Goal: Obtain resource: Download file/media

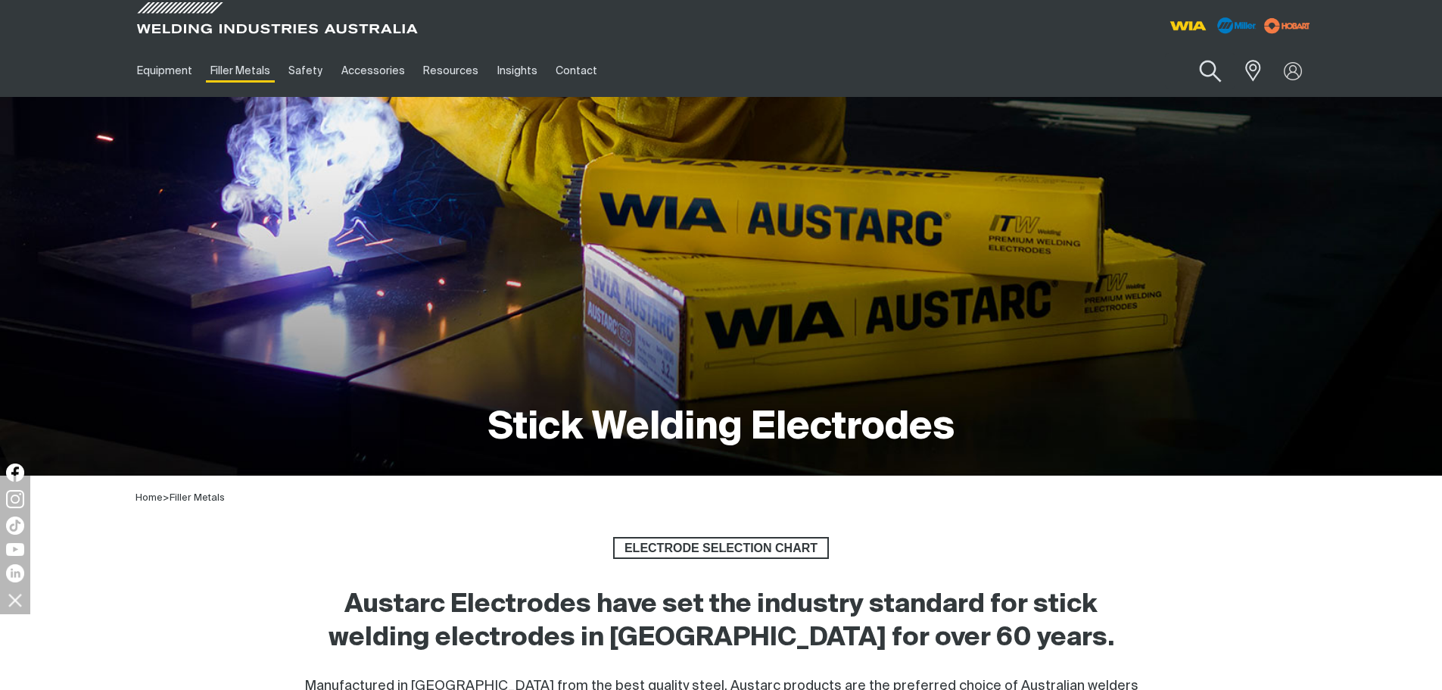
click at [1214, 64] on button "Search products" at bounding box center [1209, 71] width 61 height 43
click at [1049, 74] on input "Search" at bounding box center [1118, 71] width 233 height 34
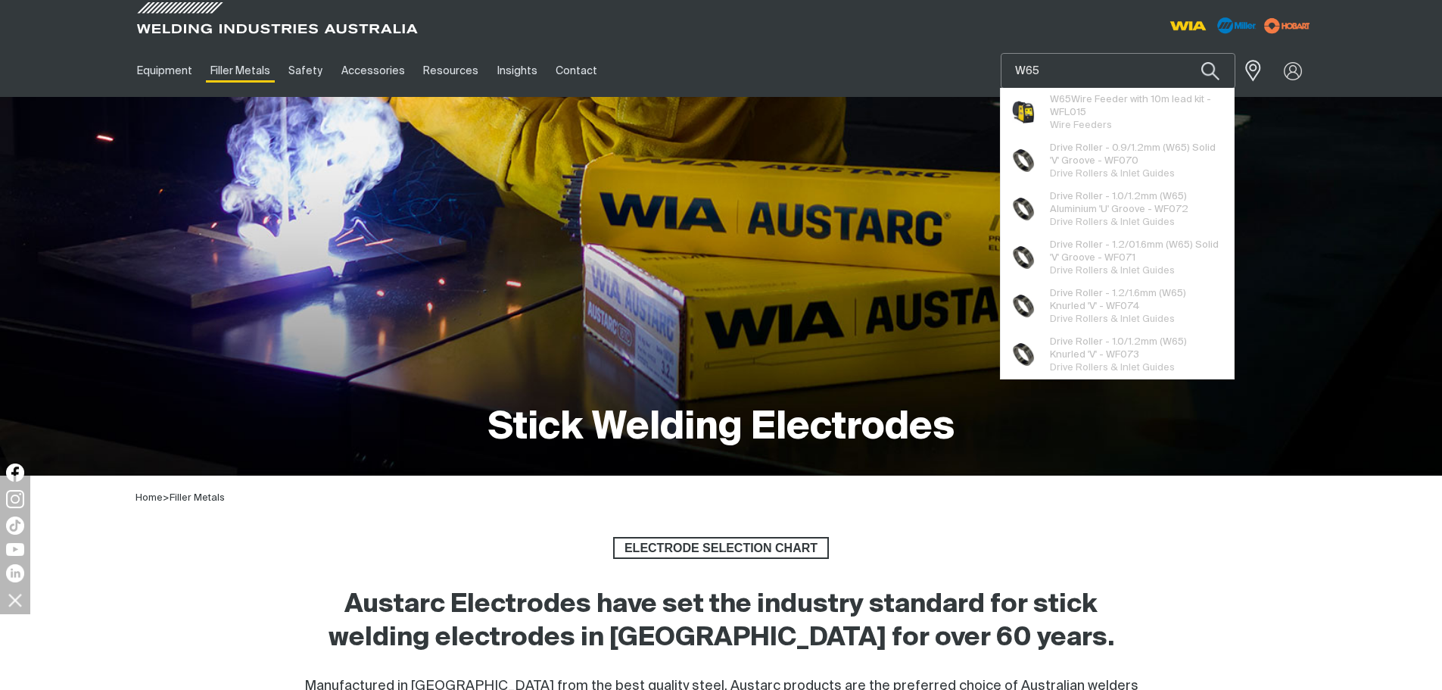
type input "W65"
click at [1072, 109] on span "W65 Wire Feeder with 10m lead kit - WFL015" at bounding box center [1136, 106] width 173 height 26
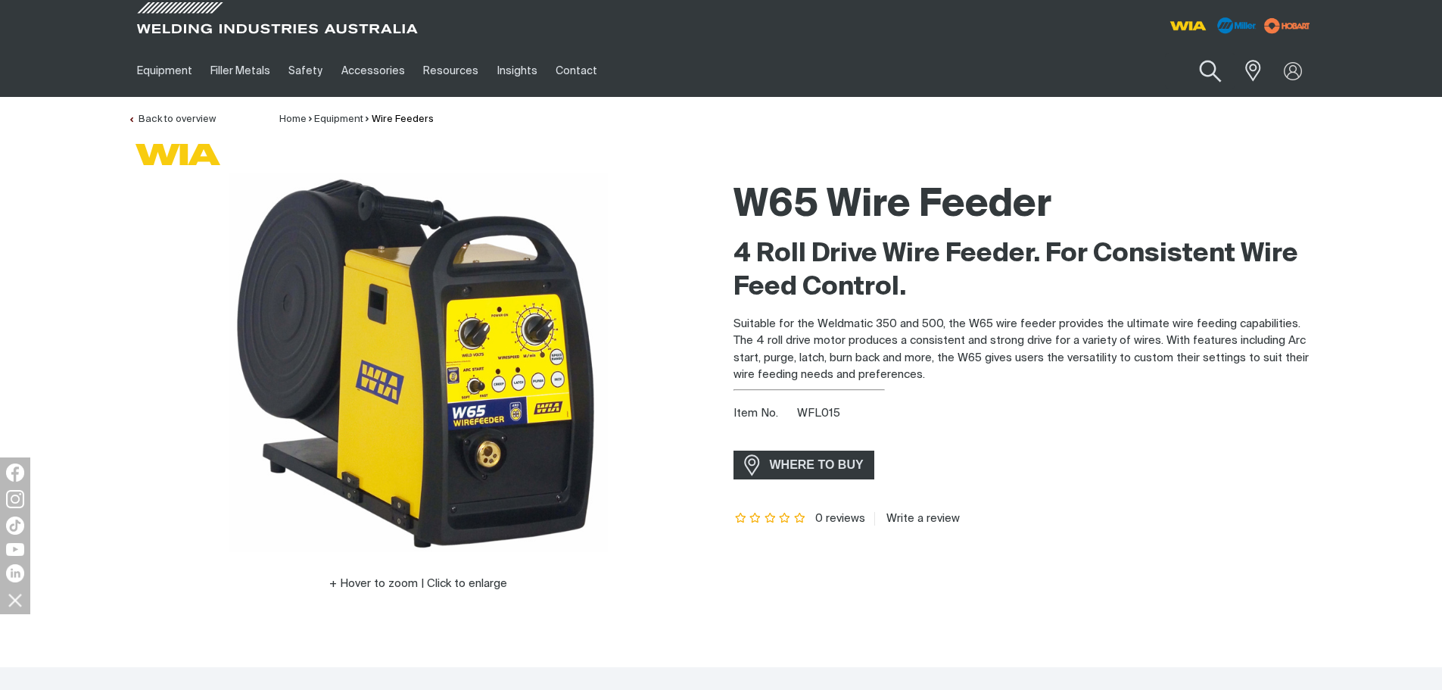
click at [1203, 69] on button "Search products" at bounding box center [1209, 71] width 61 height 43
click at [1064, 70] on input "Search" at bounding box center [1118, 71] width 233 height 34
type input "BIG BLUE 800"
click at [1091, 103] on span "Big Blue 800" at bounding box center [1080, 100] width 60 height 10
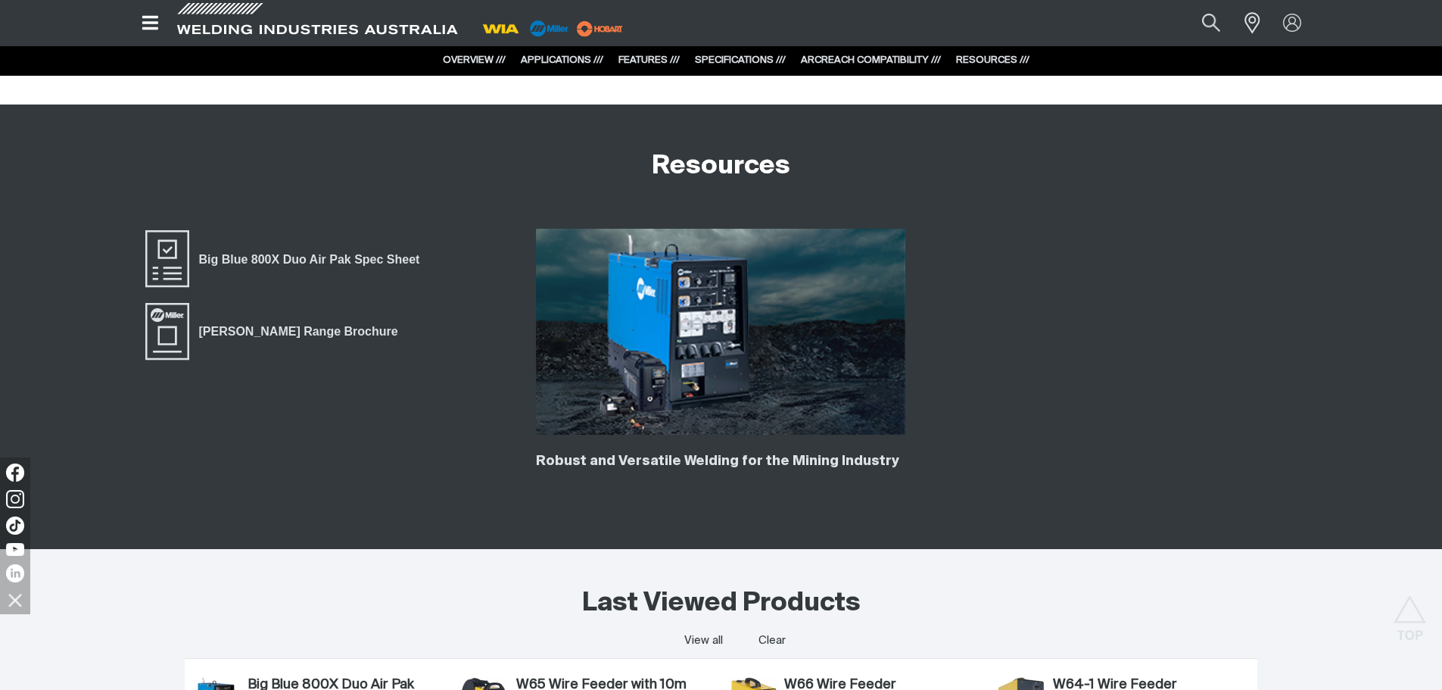
scroll to position [4239, 0]
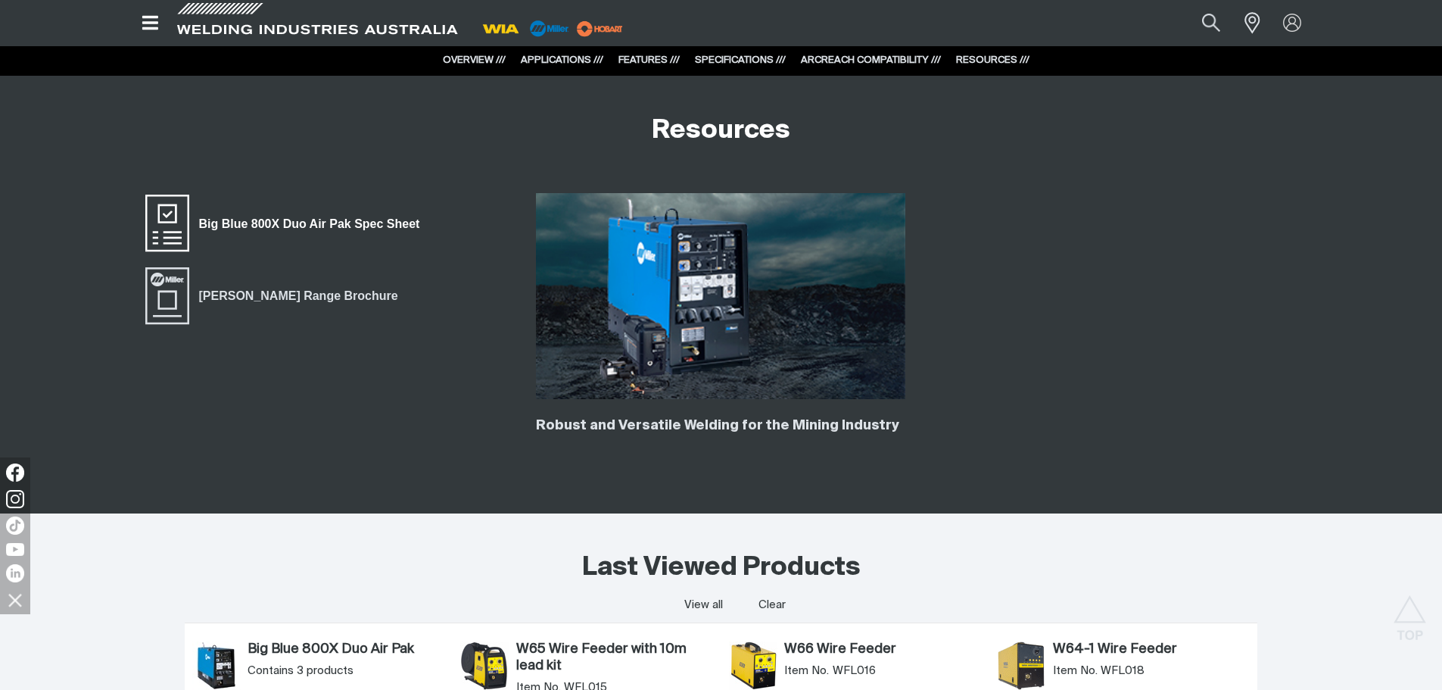
click at [354, 224] on span "Big Blue 800X Duo Air Pak Spec Sheet" at bounding box center [309, 223] width 241 height 20
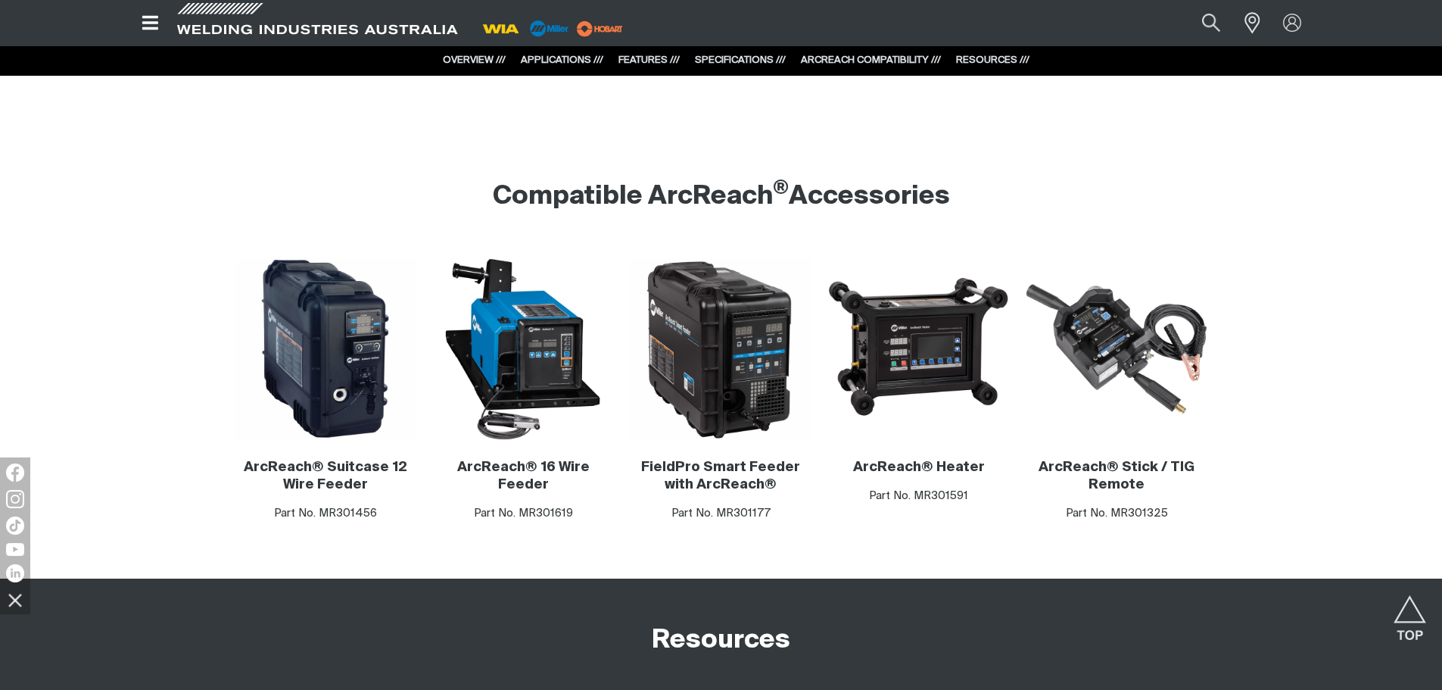
scroll to position [3710, 0]
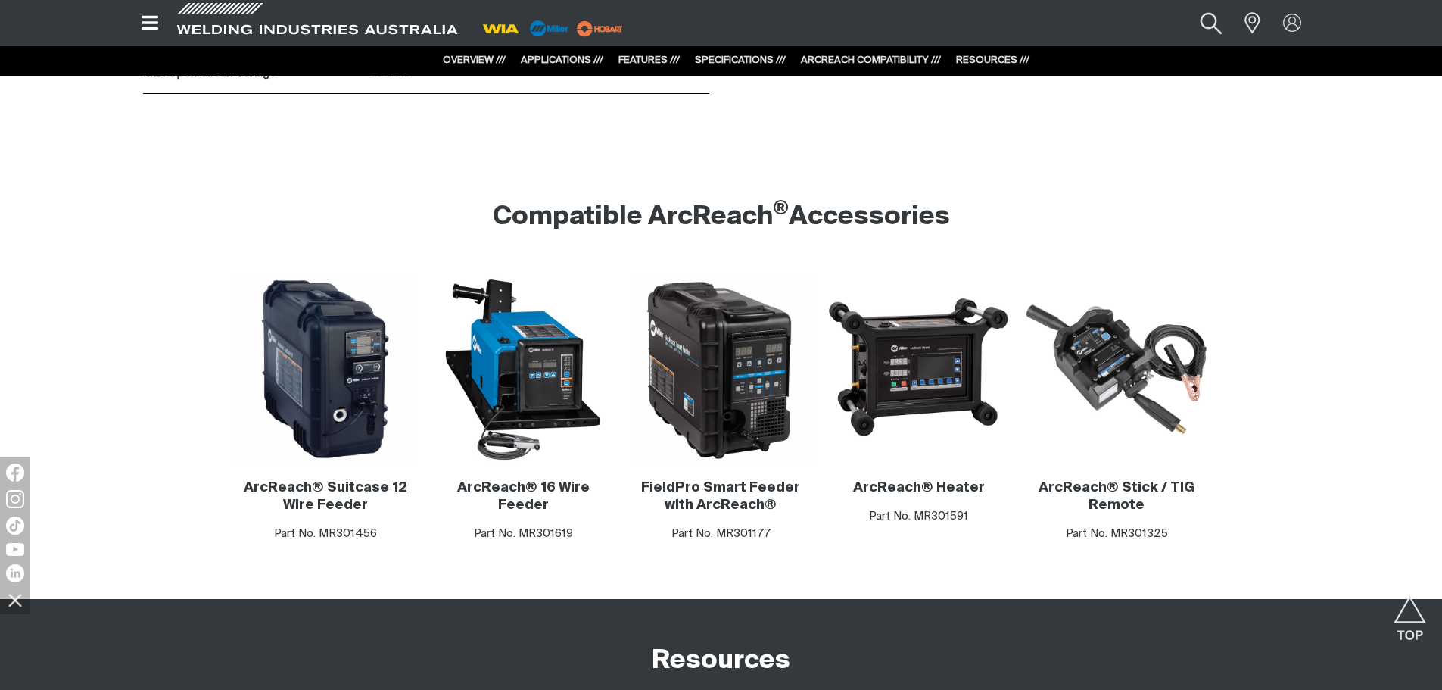
click at [1211, 30] on button "Search products" at bounding box center [1210, 22] width 61 height 41
click at [1093, 30] on input "Search" at bounding box center [1118, 23] width 233 height 33
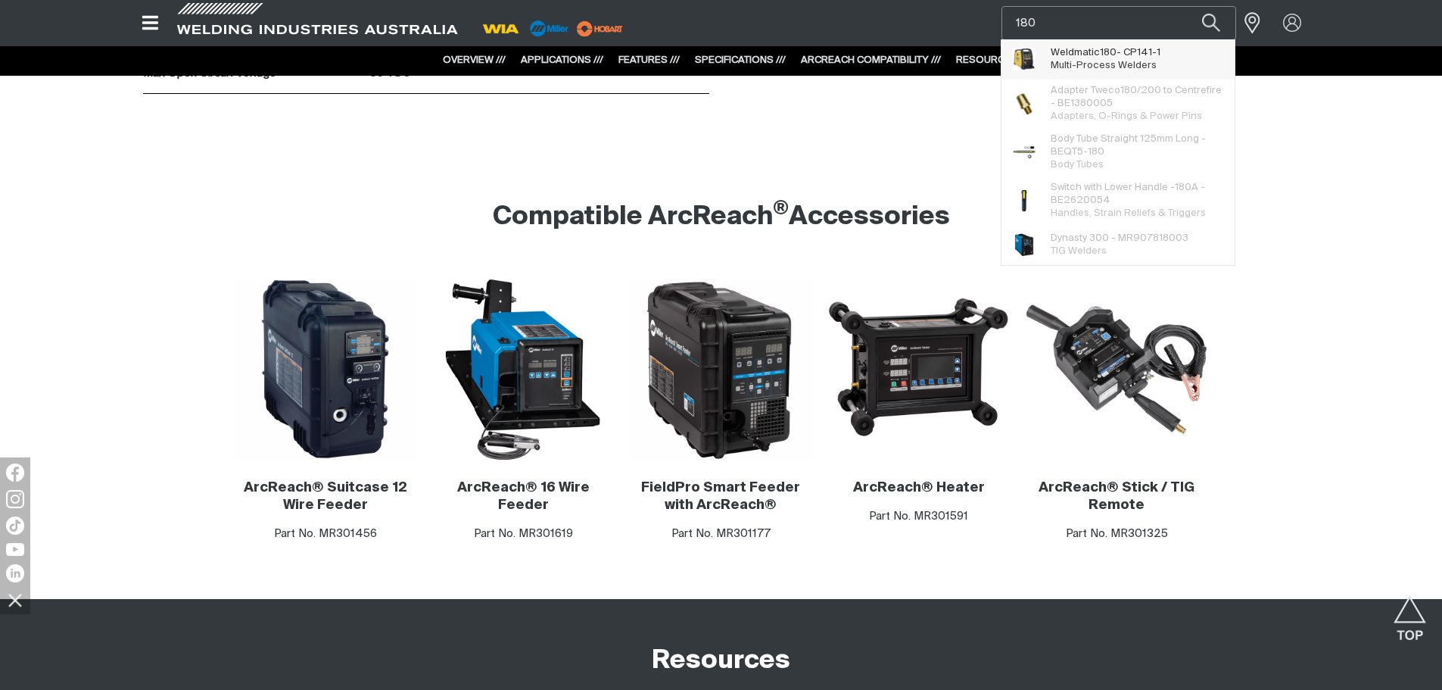
type input "180"
click at [1089, 55] on span "Weldmatic 180 - CP141-1" at bounding box center [1106, 52] width 110 height 13
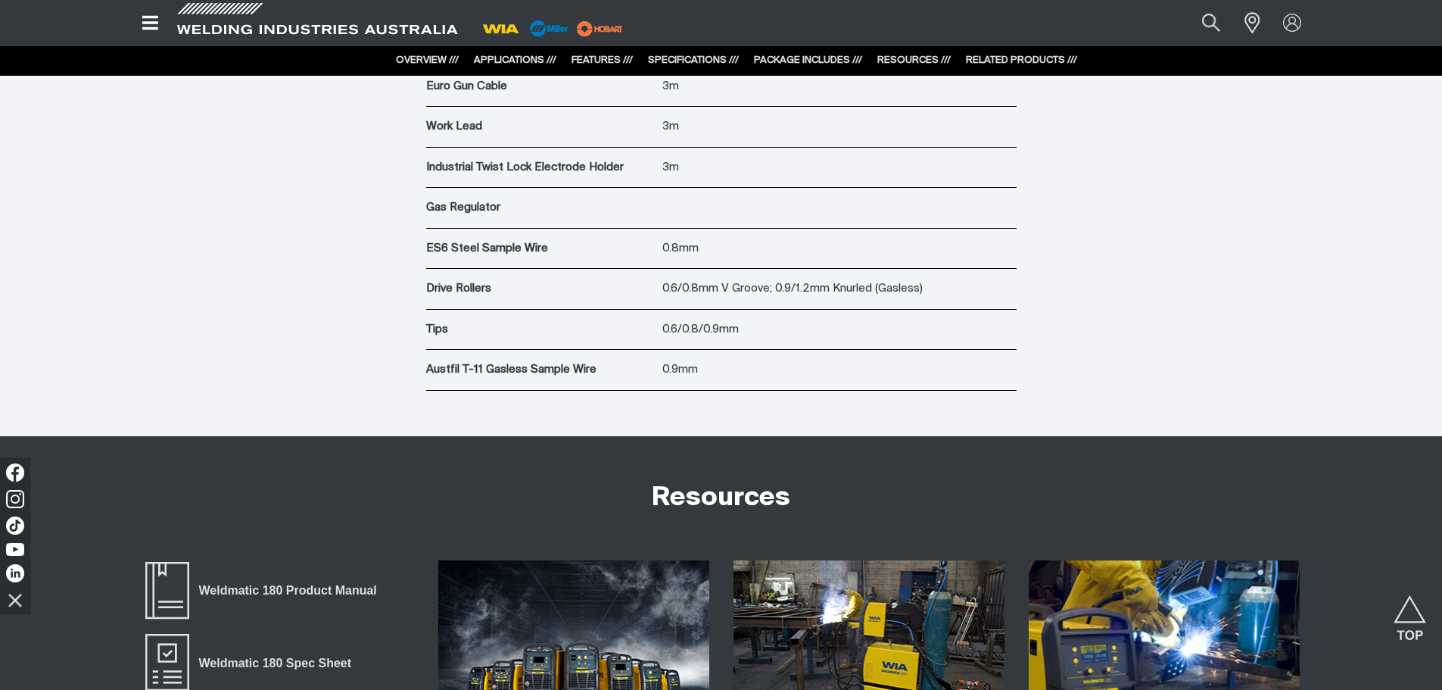
scroll to position [5754, 0]
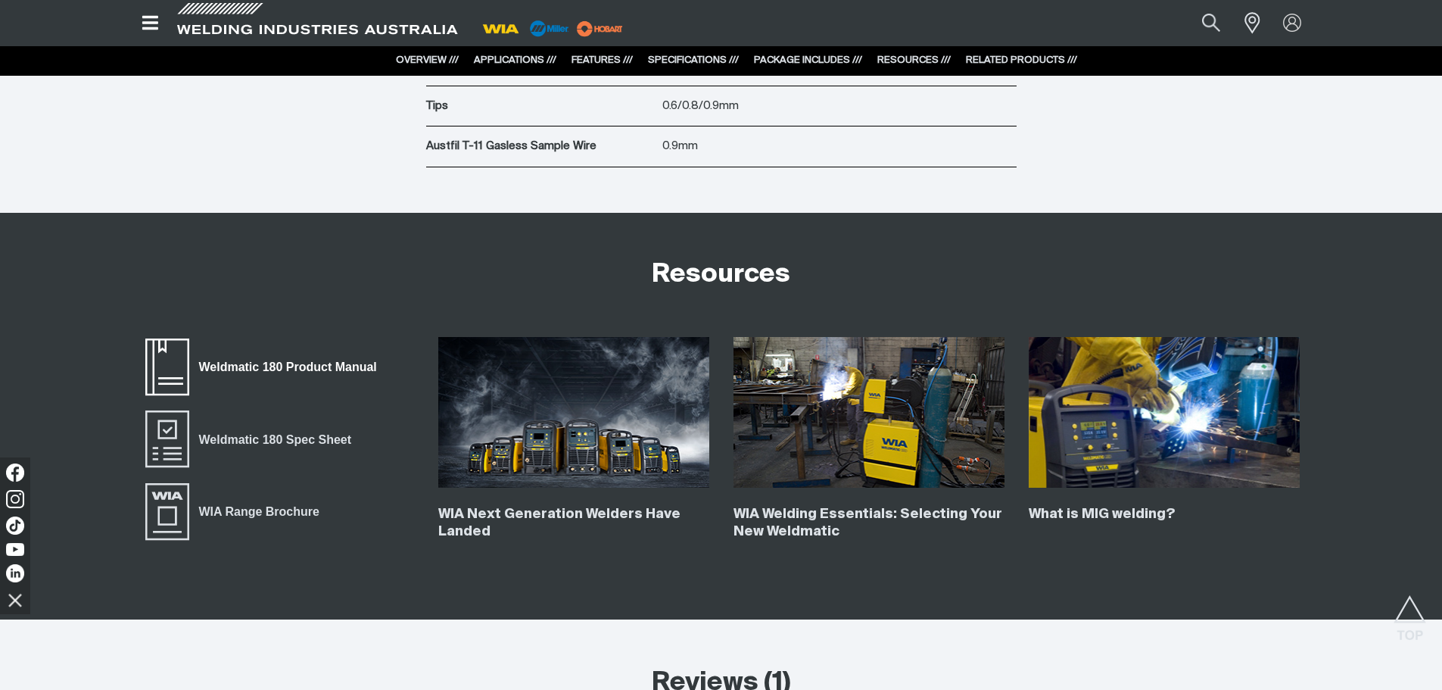
click at [307, 356] on link "Weldmatic 180 Product Manual" at bounding box center [265, 367] width 244 height 61
